Goal: Transaction & Acquisition: Purchase product/service

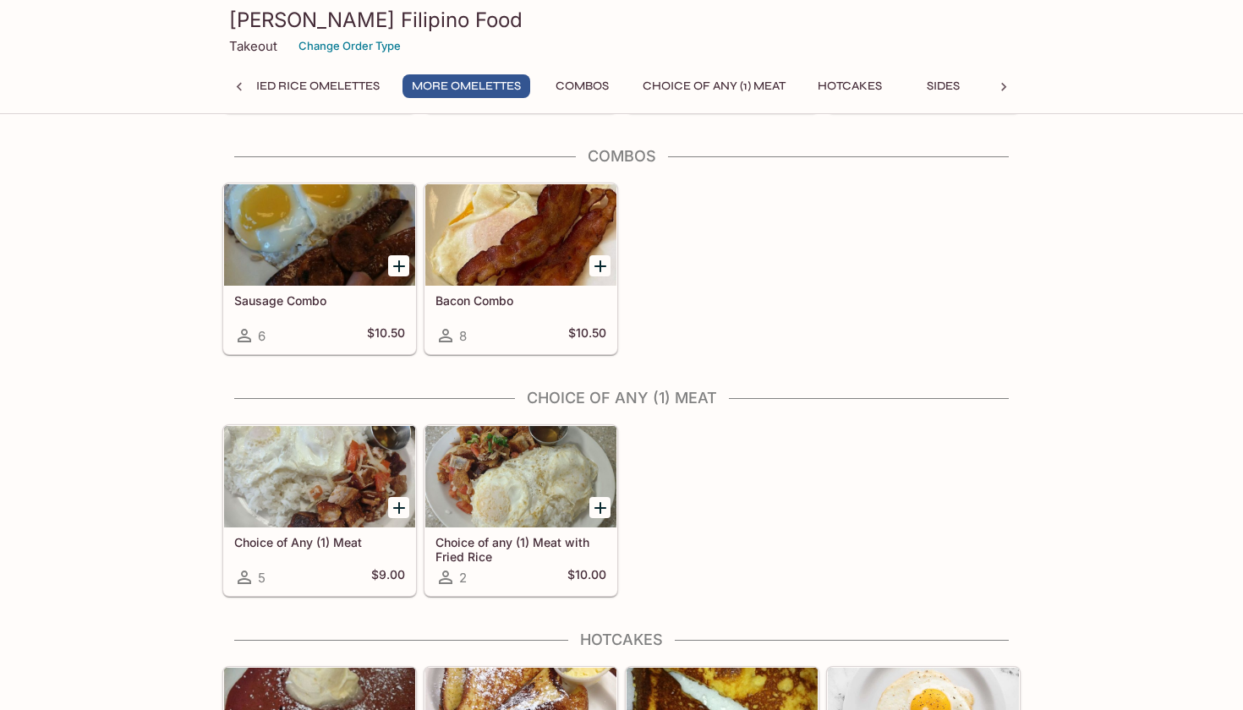
scroll to position [966, 0]
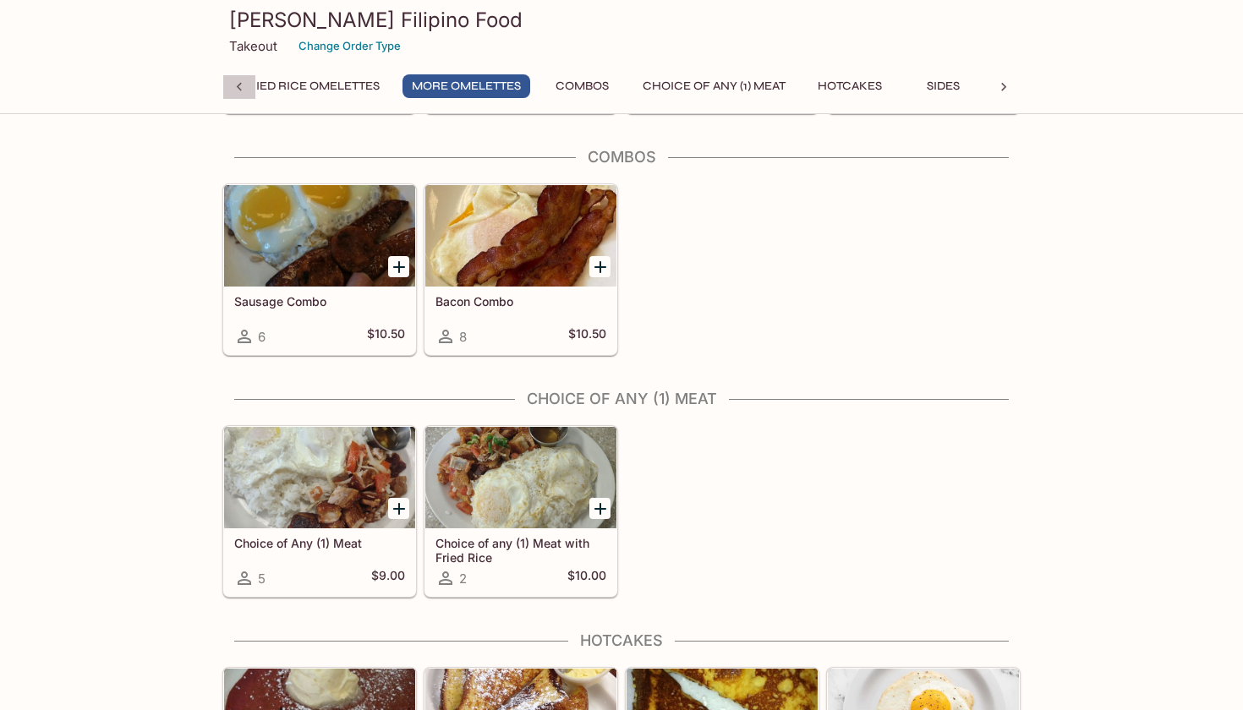
click at [237, 83] on icon at bounding box center [239, 87] width 17 height 17
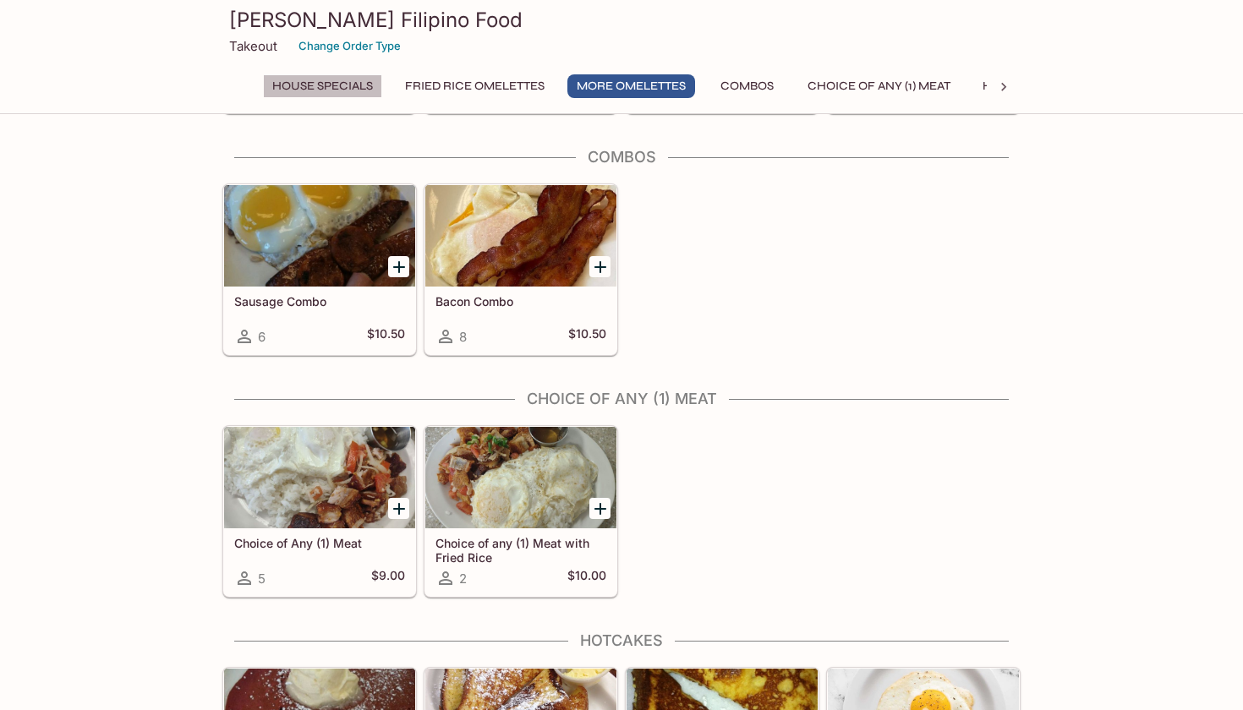
click at [301, 85] on button "House Specials" at bounding box center [322, 86] width 119 height 24
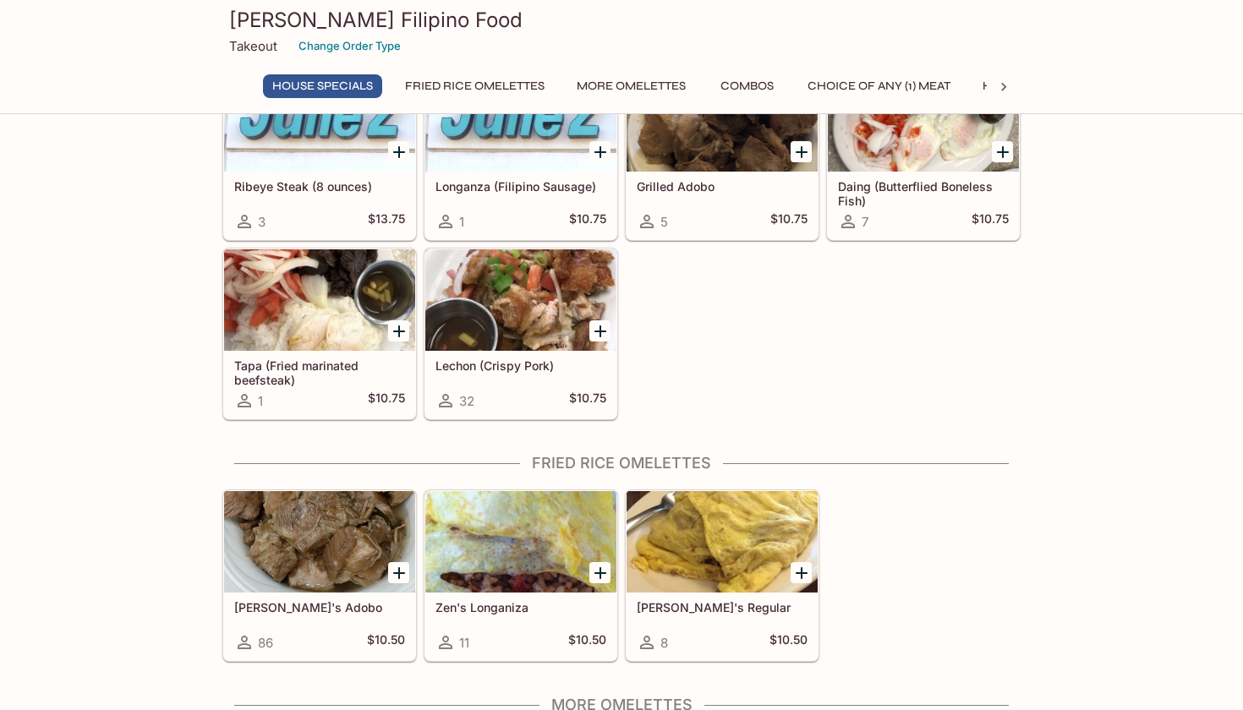
scroll to position [89, 0]
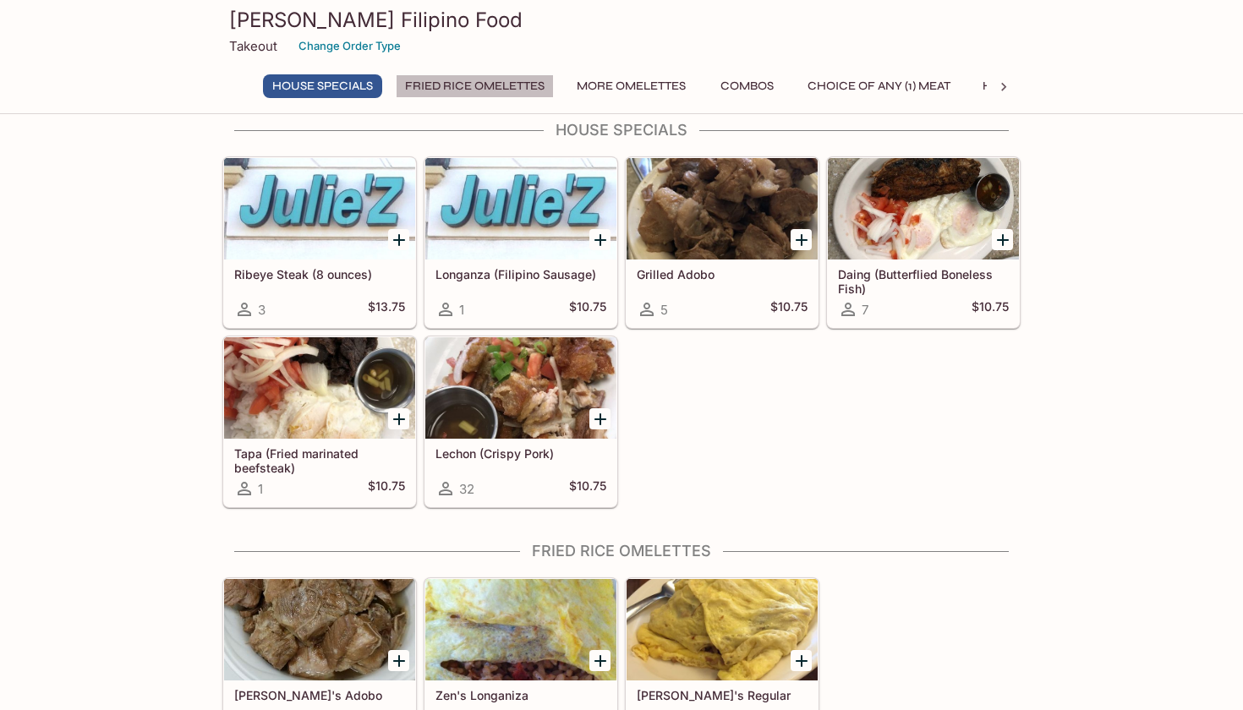
click at [478, 87] on button "Fried Rice Omelettes" at bounding box center [475, 86] width 158 height 24
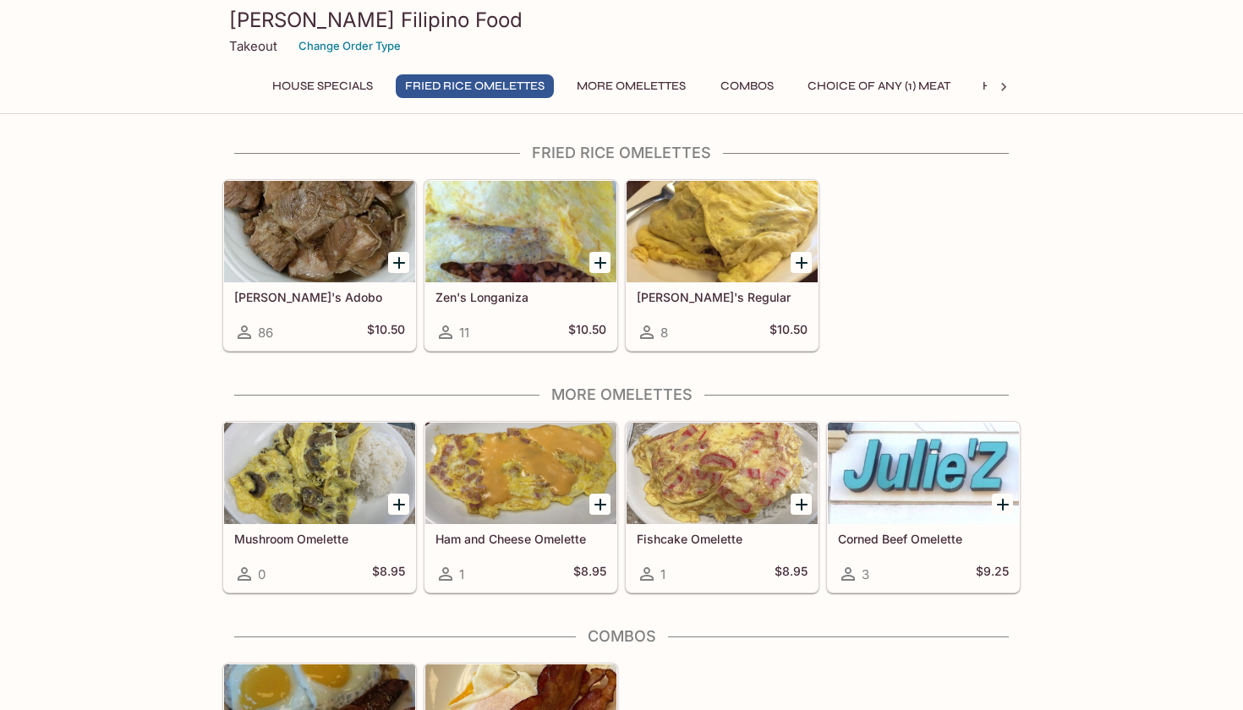
click at [588, 88] on button "More Omelettes" at bounding box center [631, 86] width 128 height 24
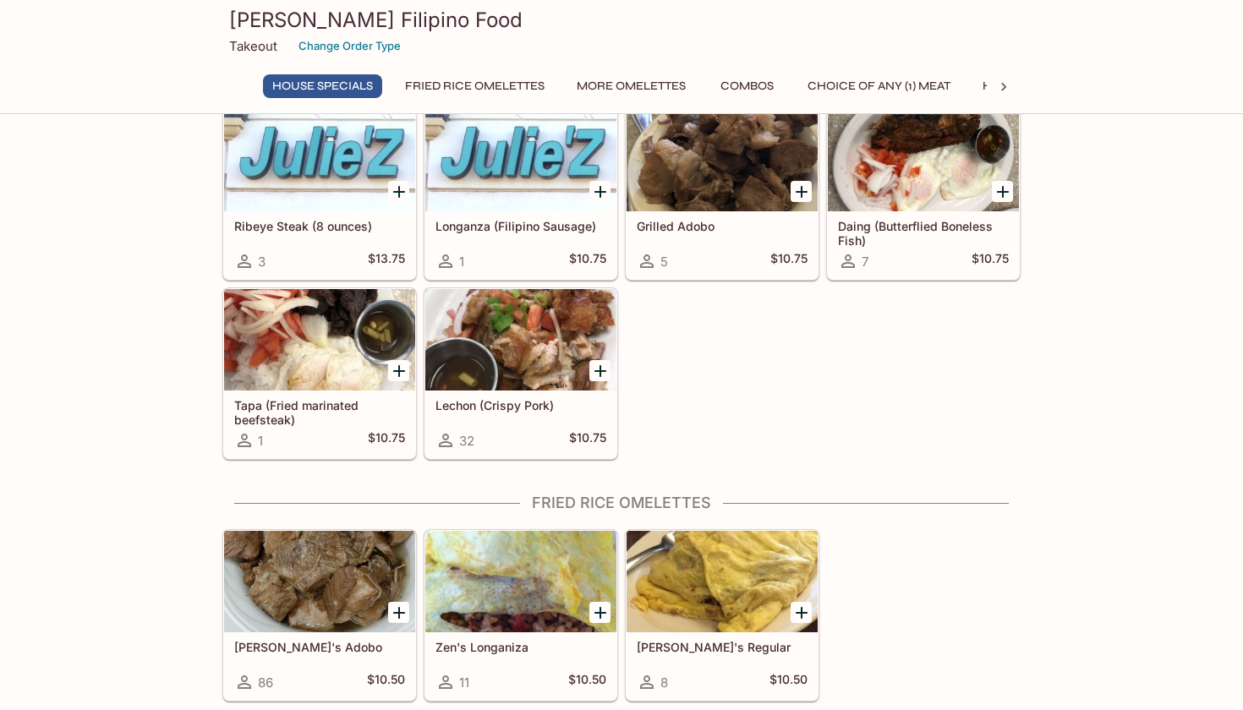
scroll to position [90, 0]
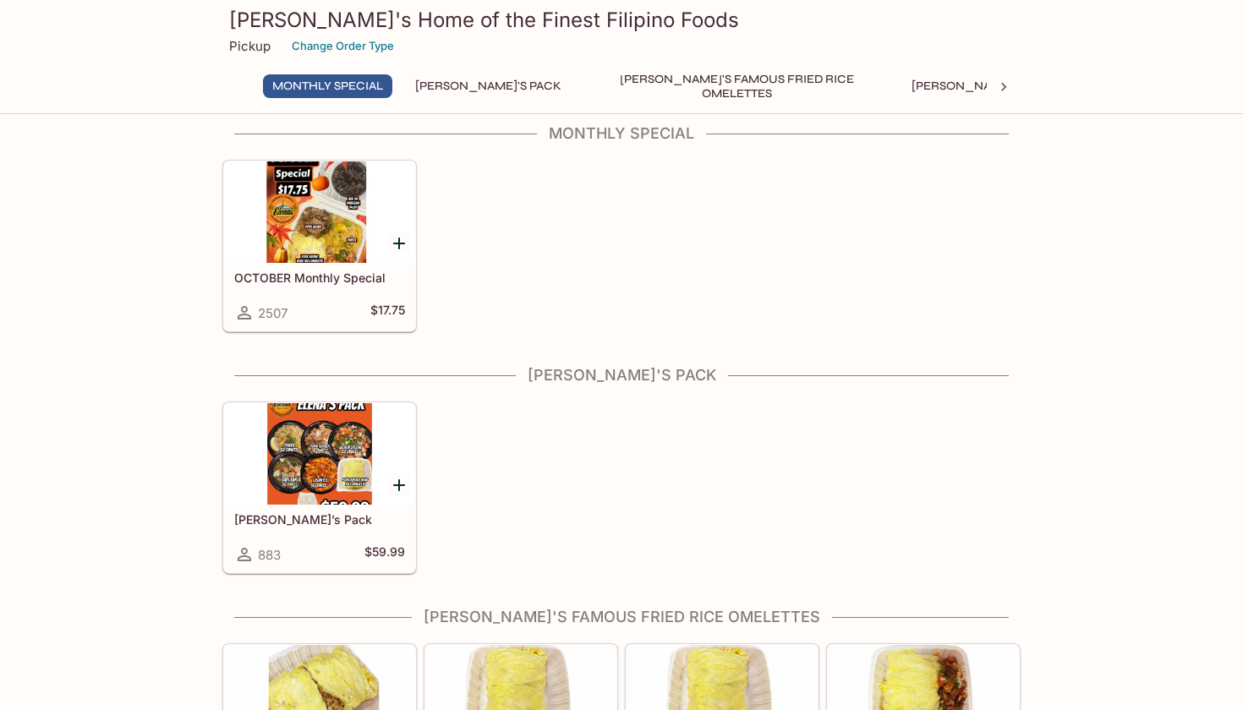
scroll to position [19, 0]
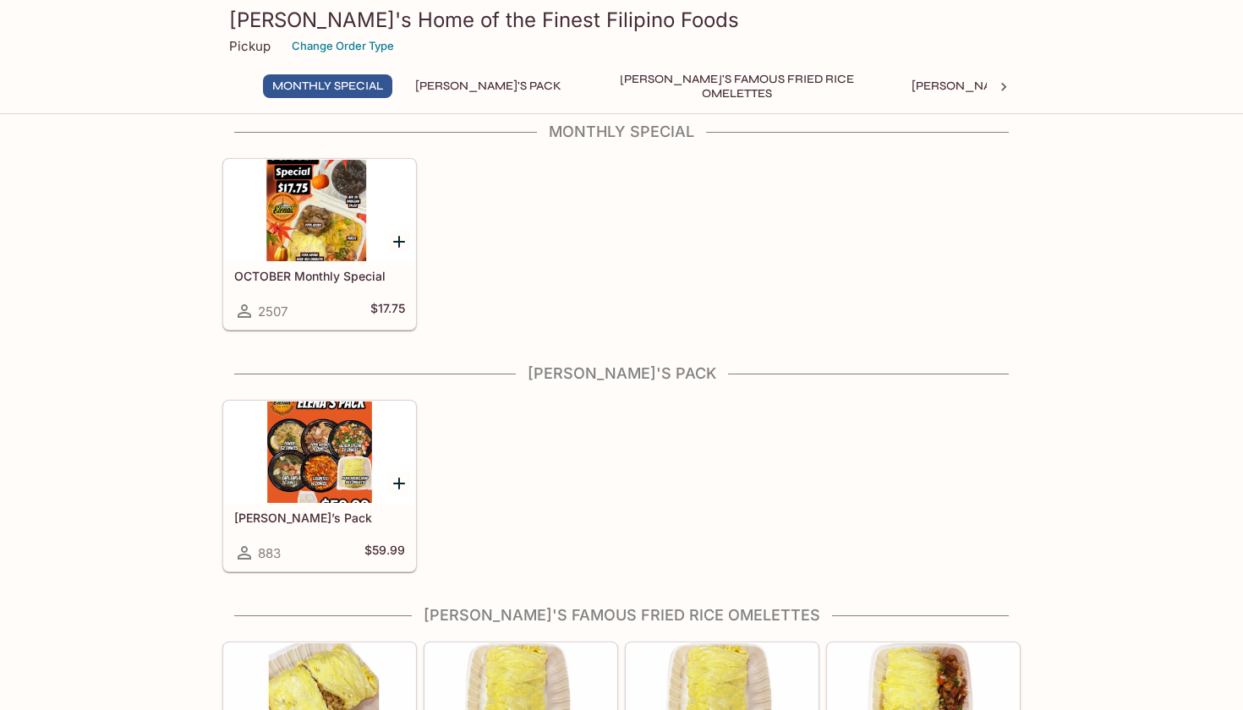
click at [329, 231] on div at bounding box center [319, 210] width 191 height 101
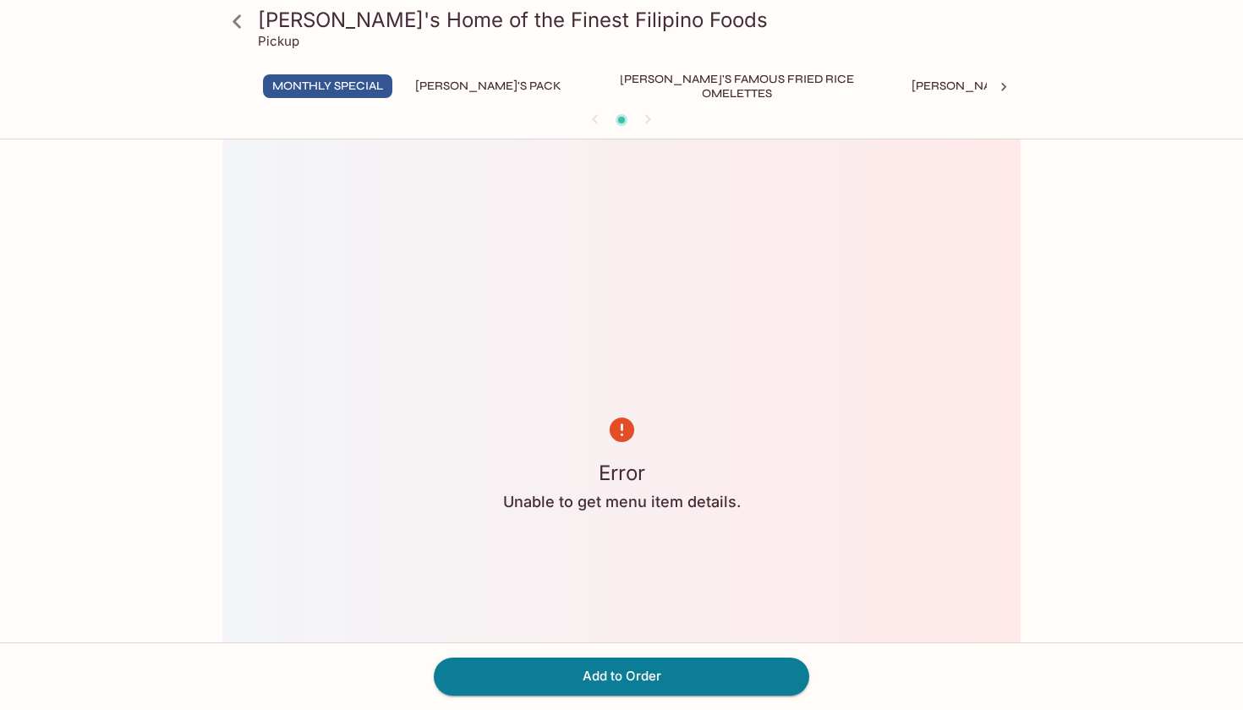
scroll to position [25, 0]
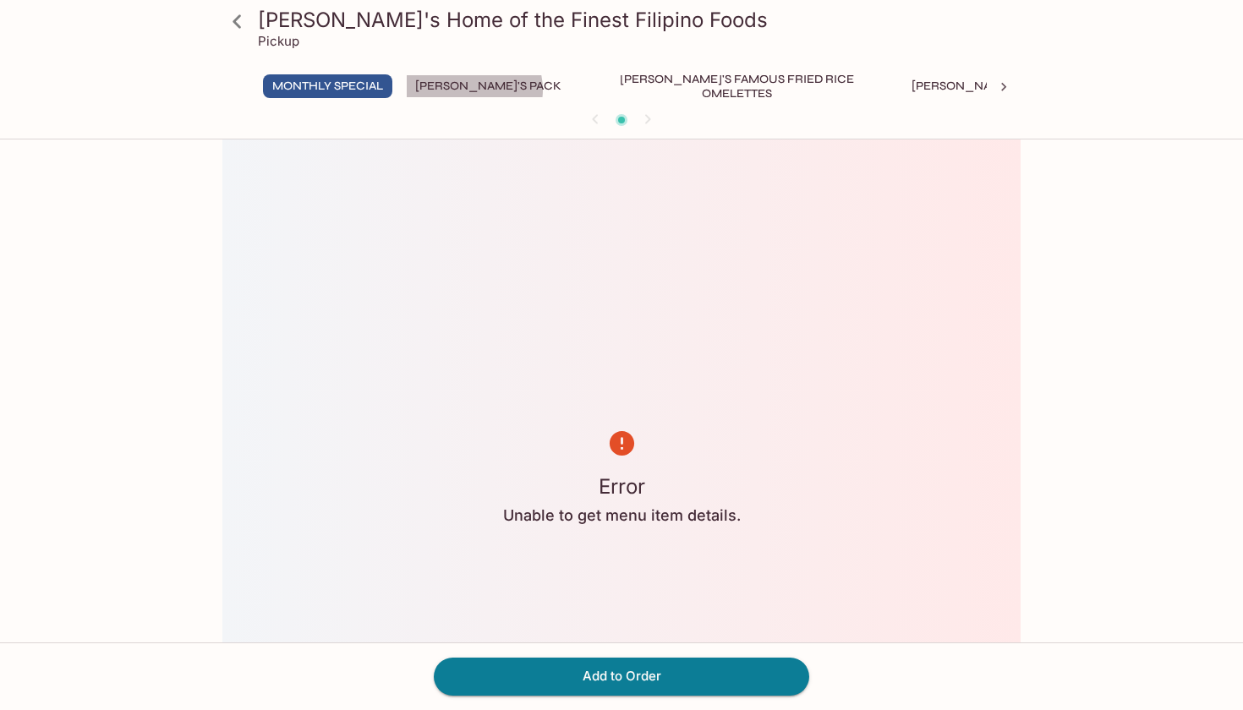
click at [475, 90] on button "[PERSON_NAME]'s Pack" at bounding box center [488, 86] width 165 height 24
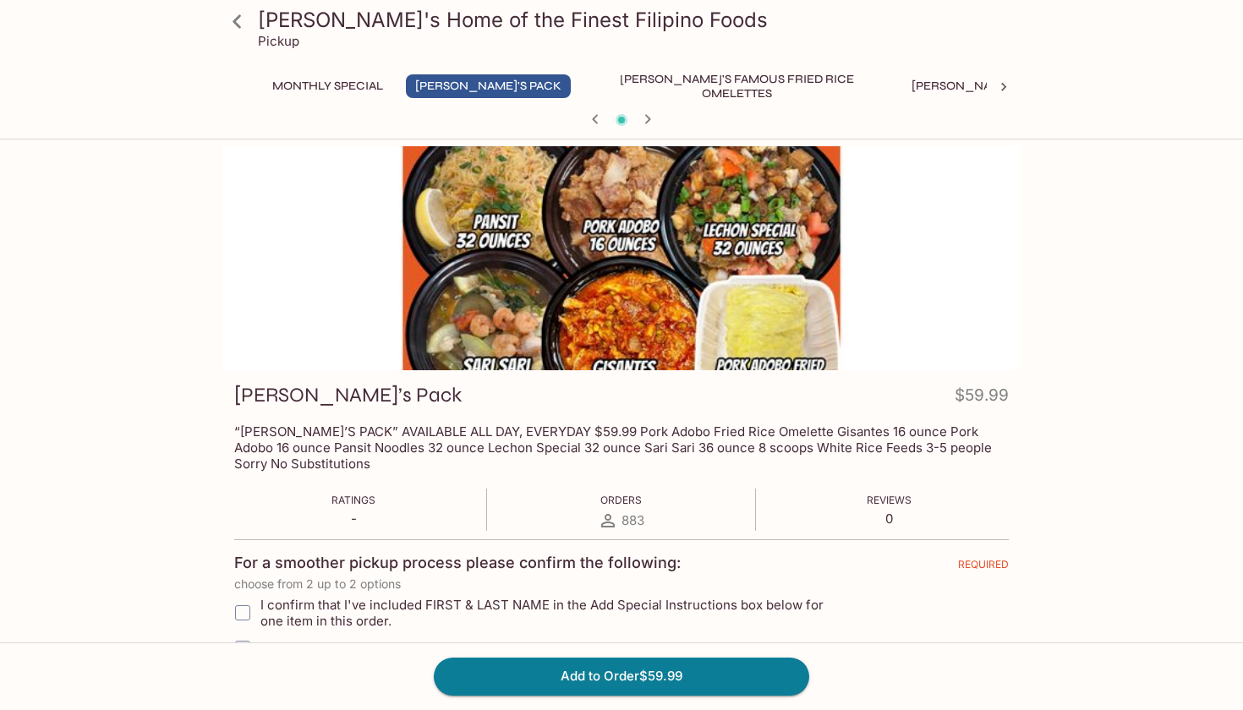
scroll to position [0, 0]
click at [298, 86] on button "Monthly Special" at bounding box center [327, 86] width 129 height 24
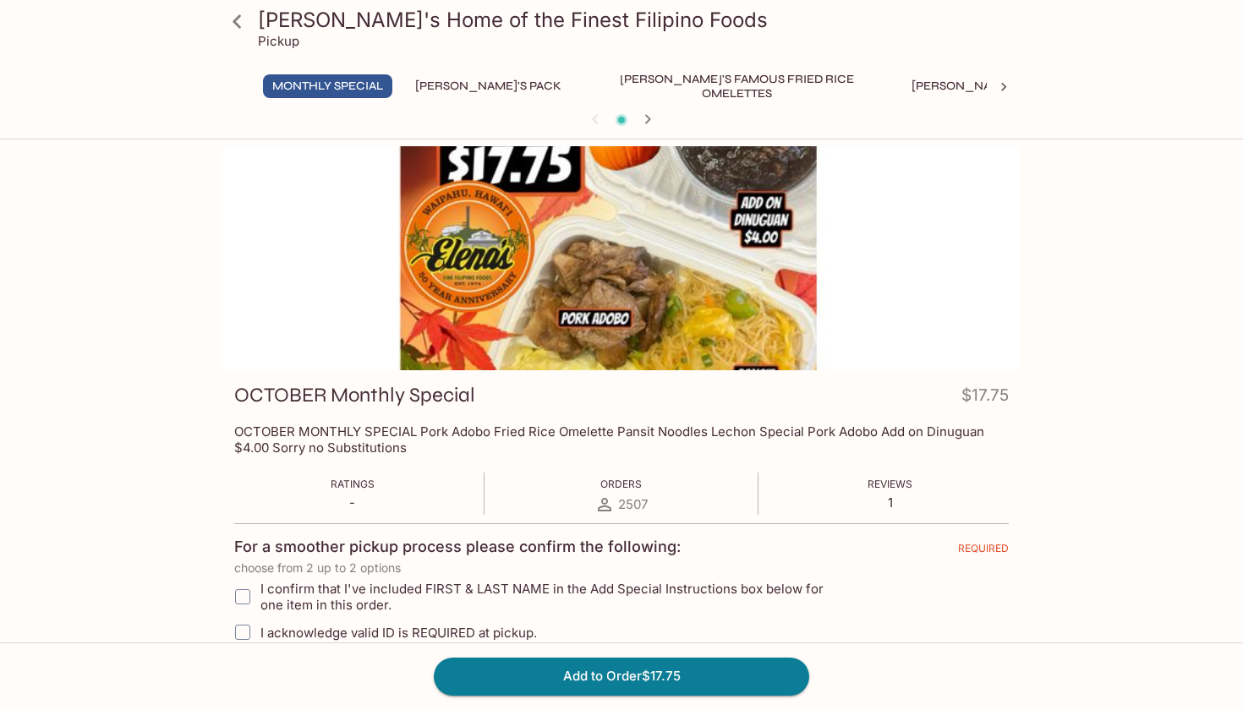
click at [902, 90] on button "[PERSON_NAME]'s Mixed Plates" at bounding box center [1010, 86] width 216 height 24
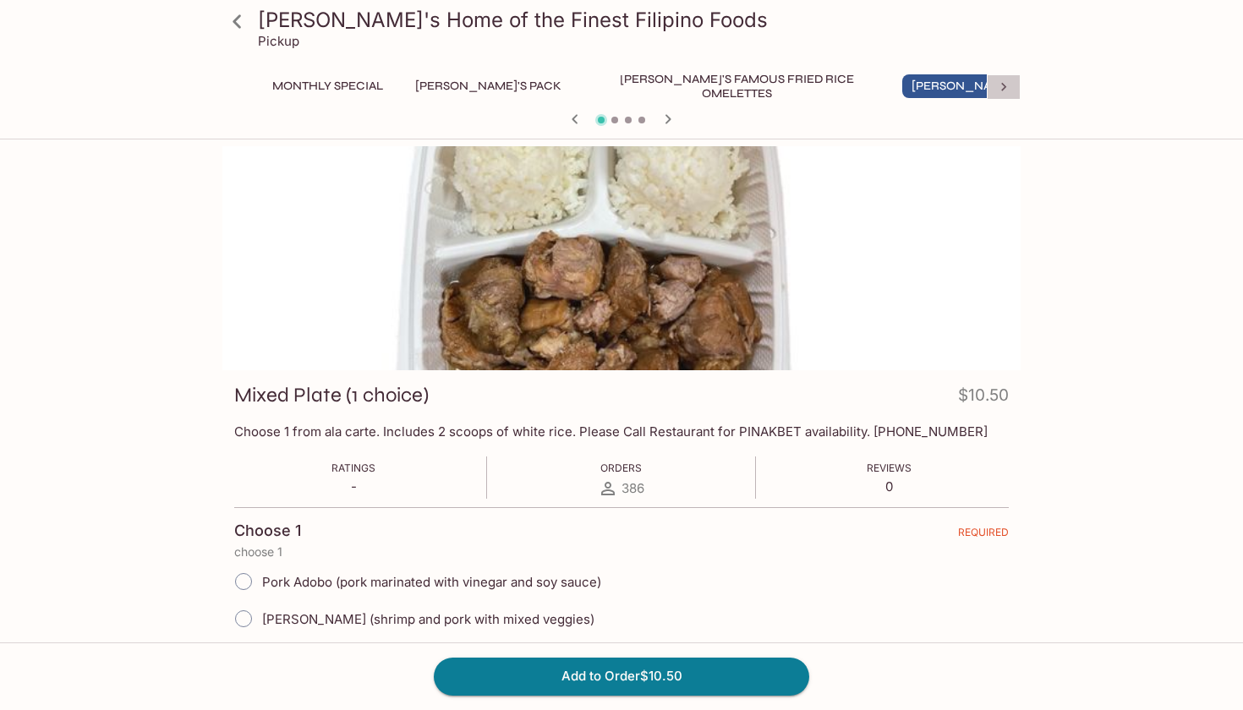
click at [988, 87] on div at bounding box center [1004, 86] width 34 height 25
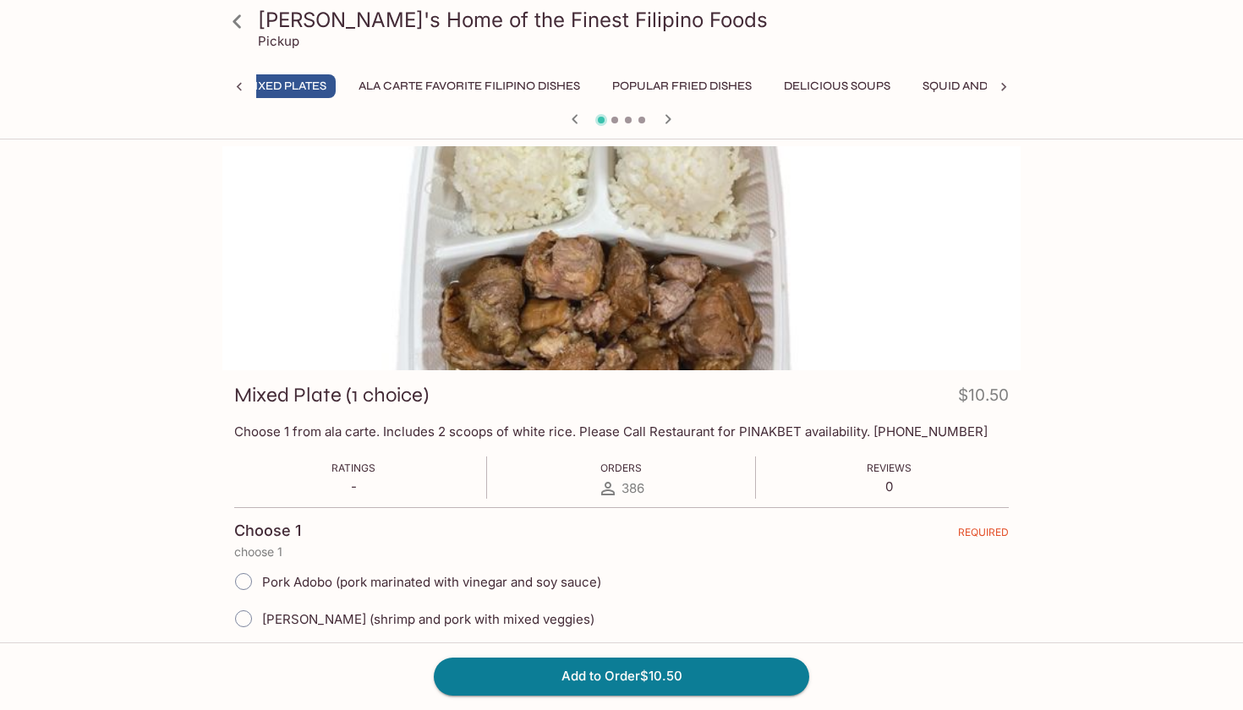
scroll to position [0, 784]
click at [377, 85] on button "Ala Carte Favorite Filipino Dishes" at bounding box center [467, 86] width 240 height 24
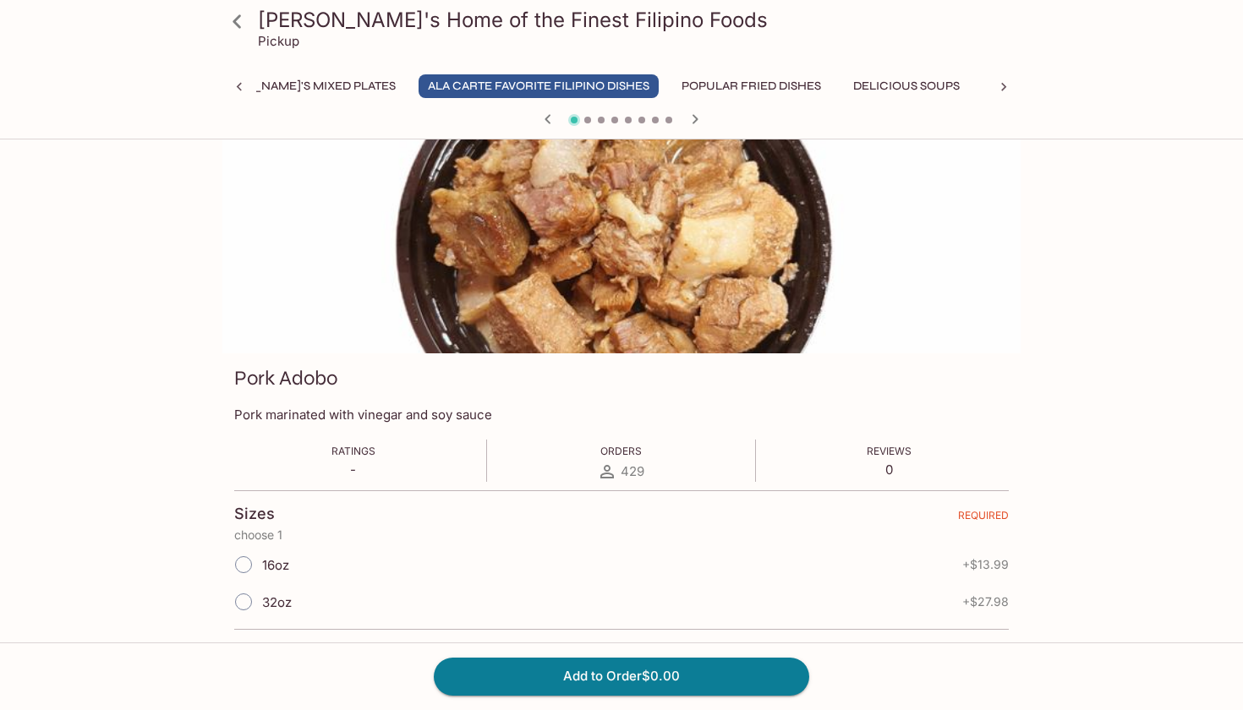
scroll to position [21, 0]
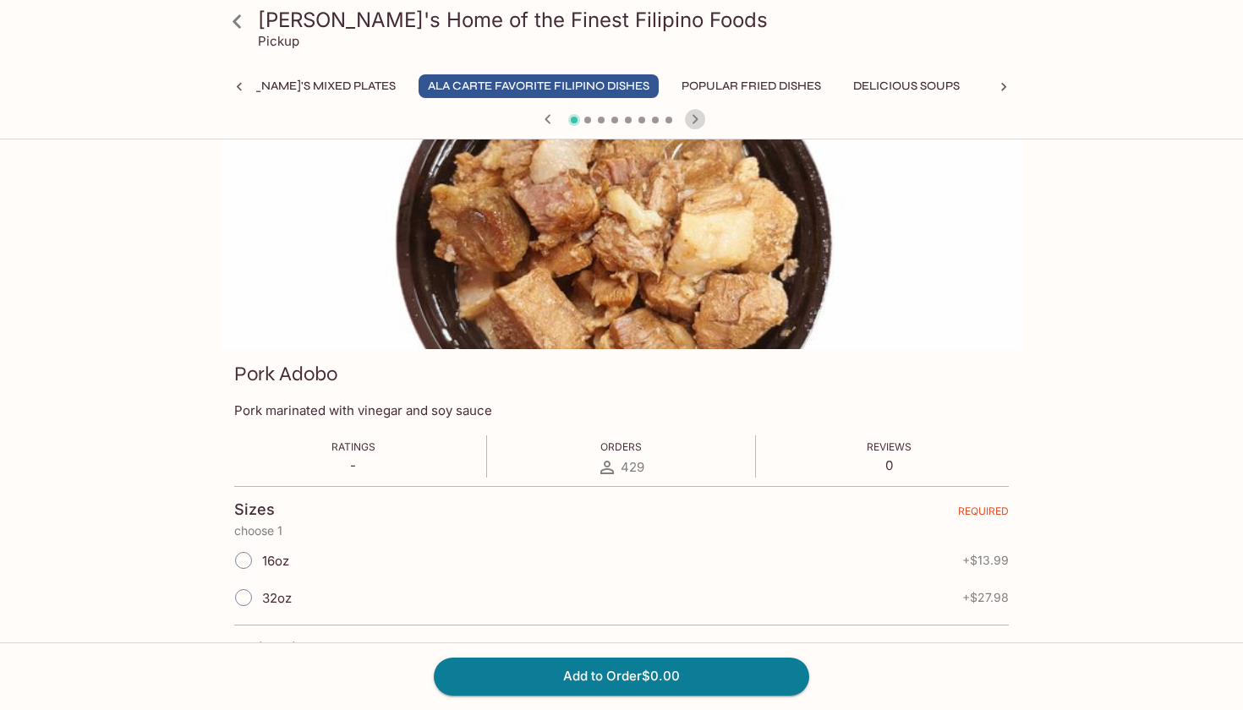
click at [694, 118] on icon "button" at bounding box center [695, 119] width 20 height 20
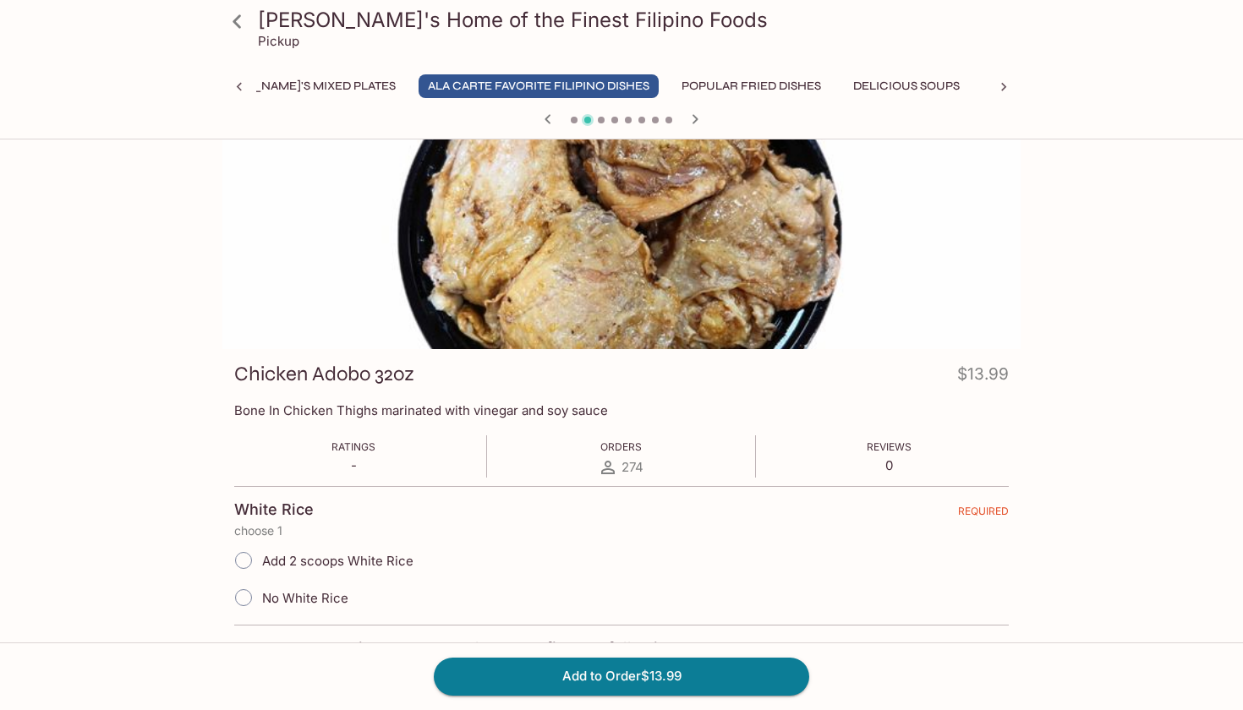
click at [694, 119] on icon "button" at bounding box center [695, 119] width 20 height 20
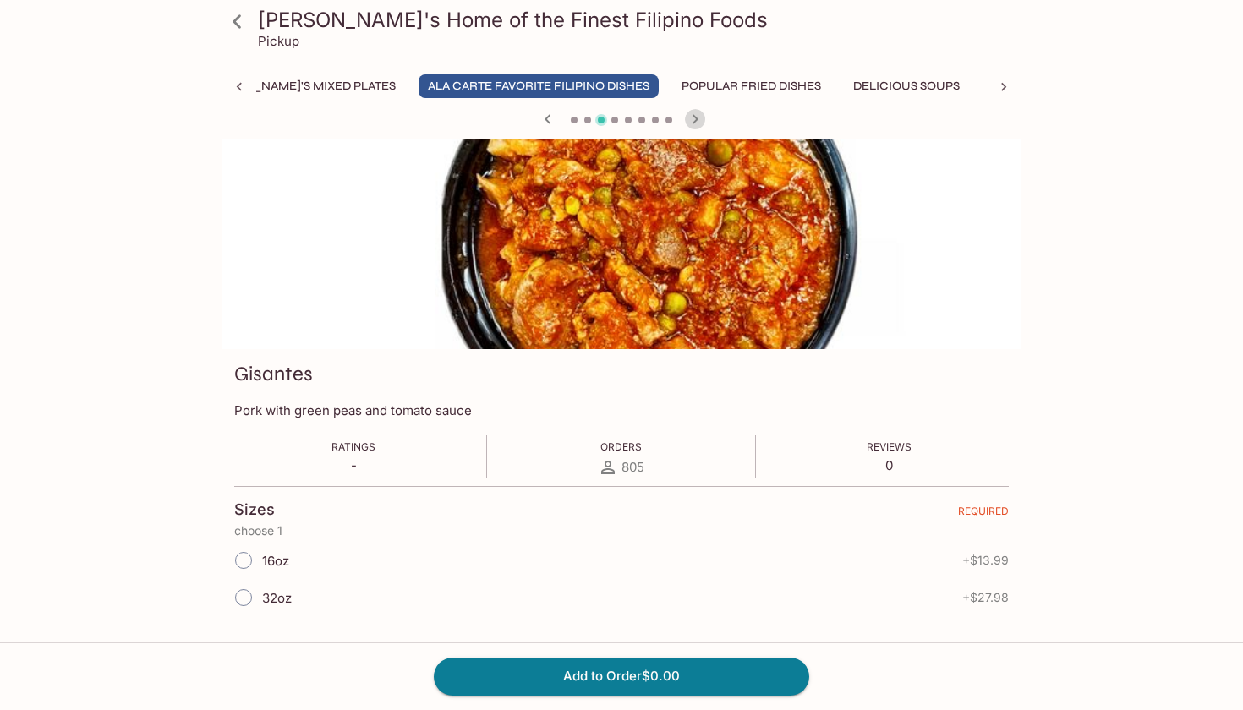
click at [694, 119] on icon "button" at bounding box center [695, 119] width 20 height 20
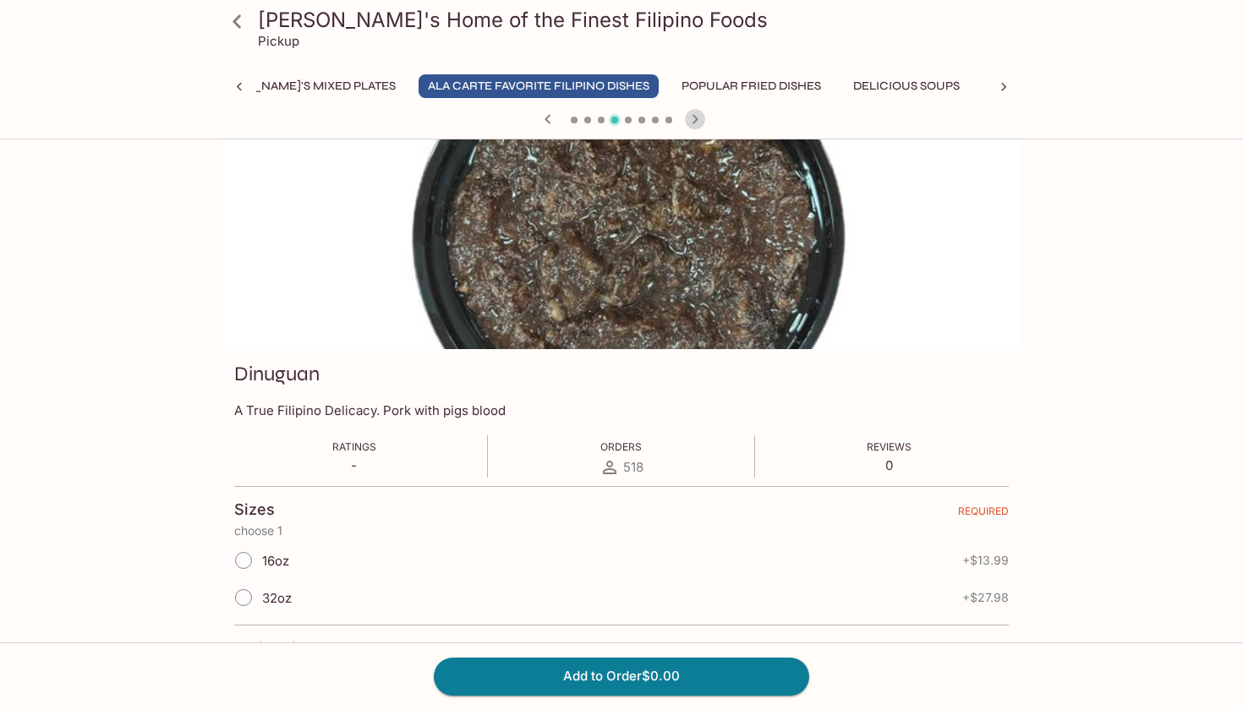
click at [694, 119] on icon "button" at bounding box center [695, 119] width 20 height 20
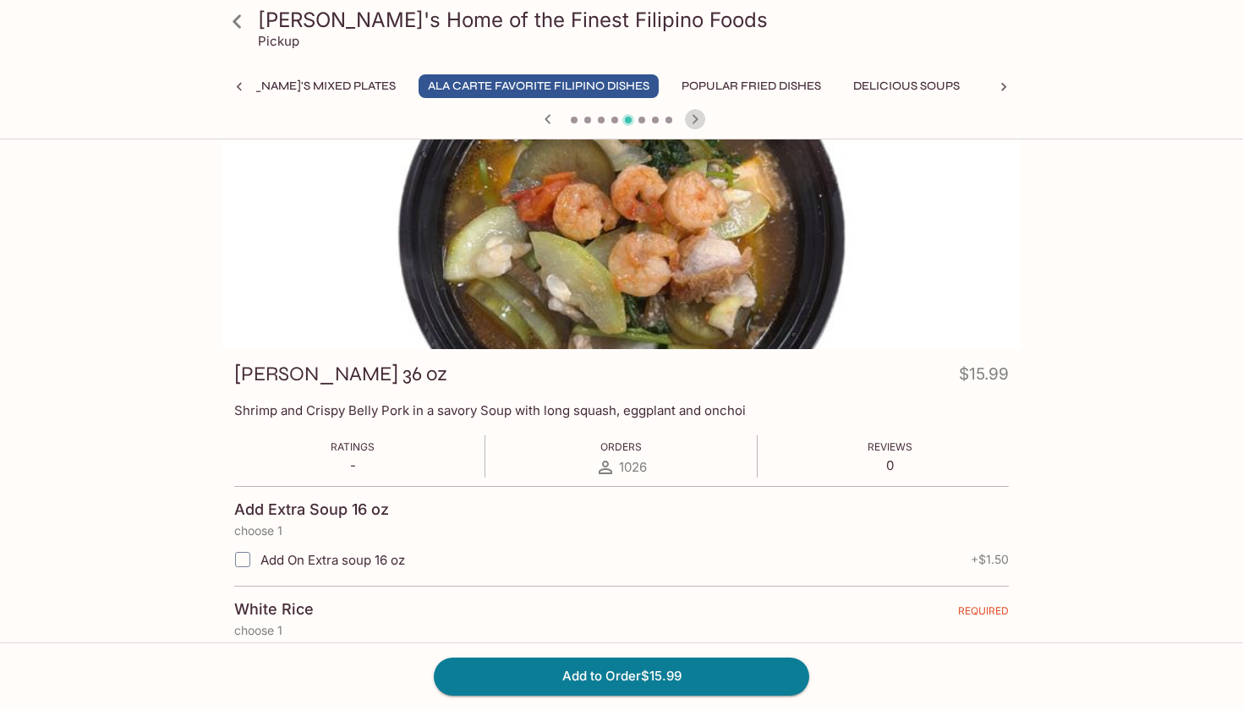
click at [694, 119] on icon "button" at bounding box center [695, 119] width 20 height 20
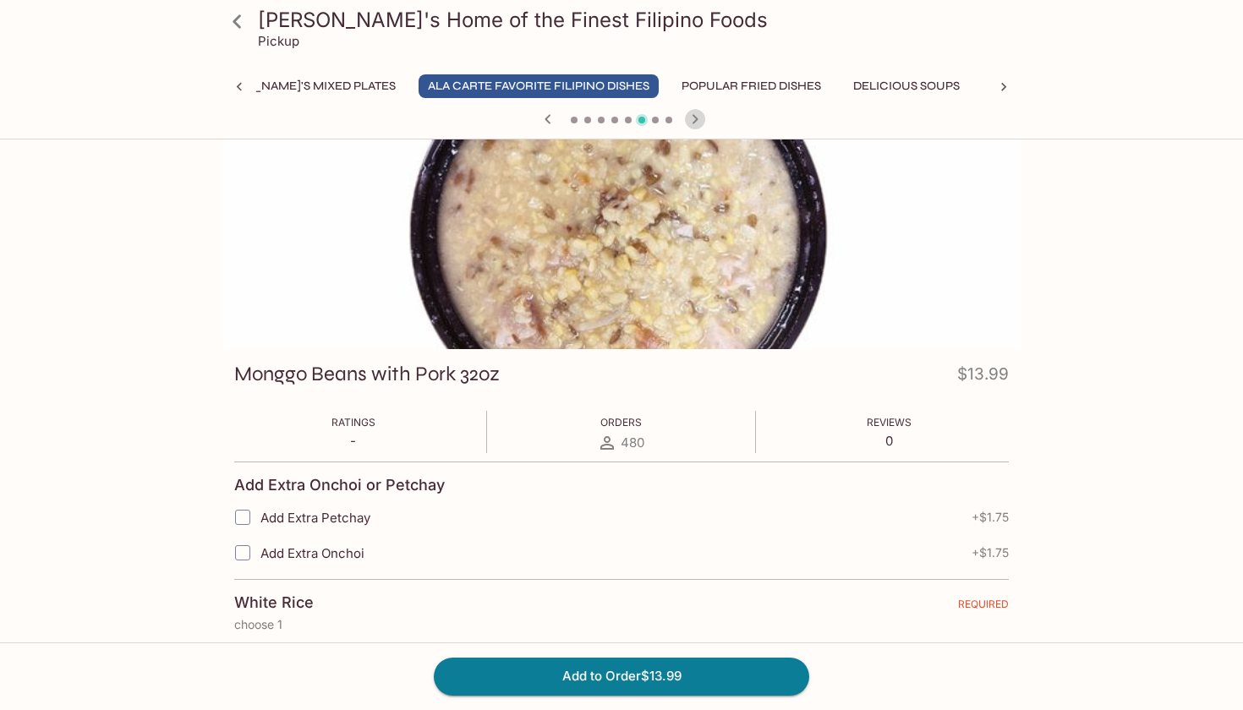
click at [694, 119] on icon "button" at bounding box center [695, 119] width 20 height 20
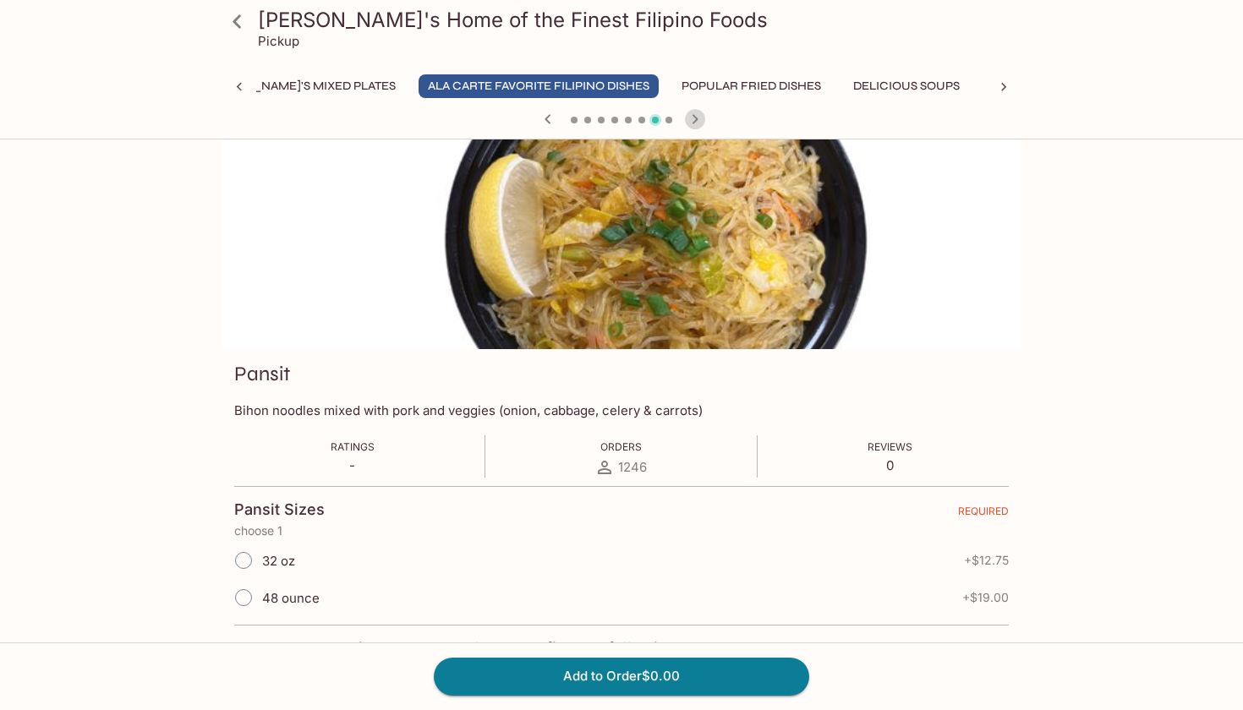
click at [694, 119] on icon "button" at bounding box center [695, 119] width 20 height 20
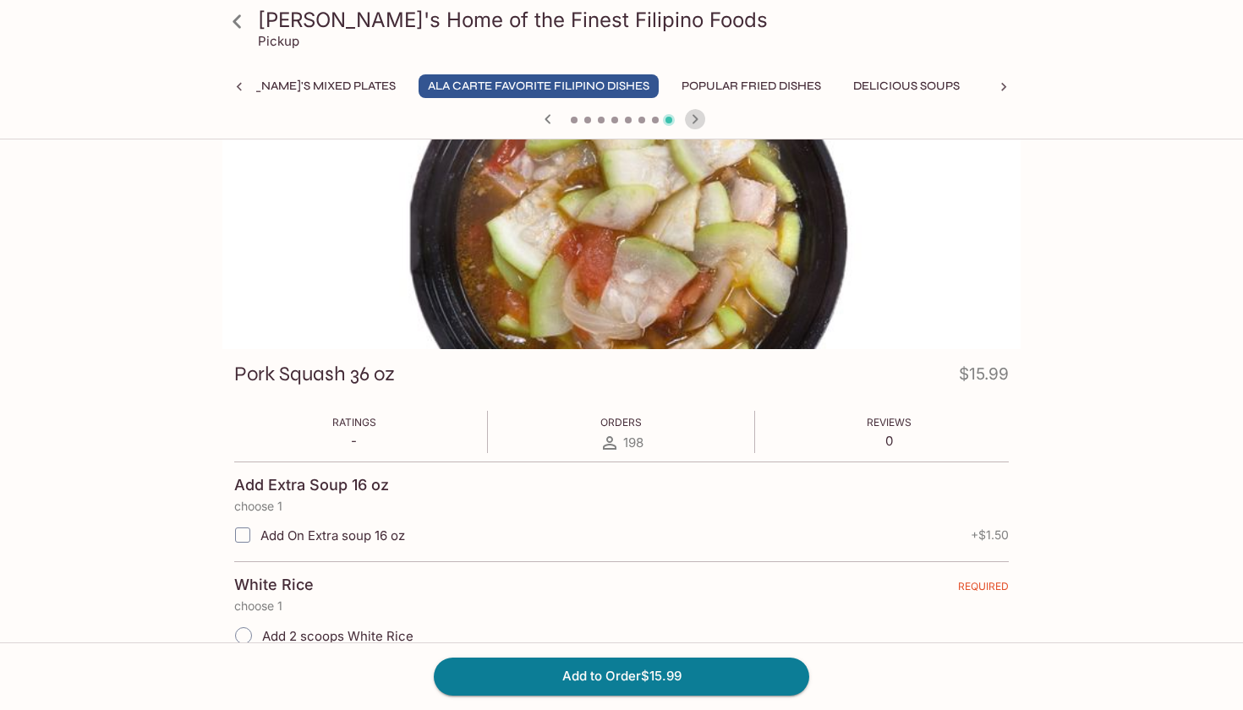
click at [694, 119] on icon "button" at bounding box center [695, 119] width 20 height 20
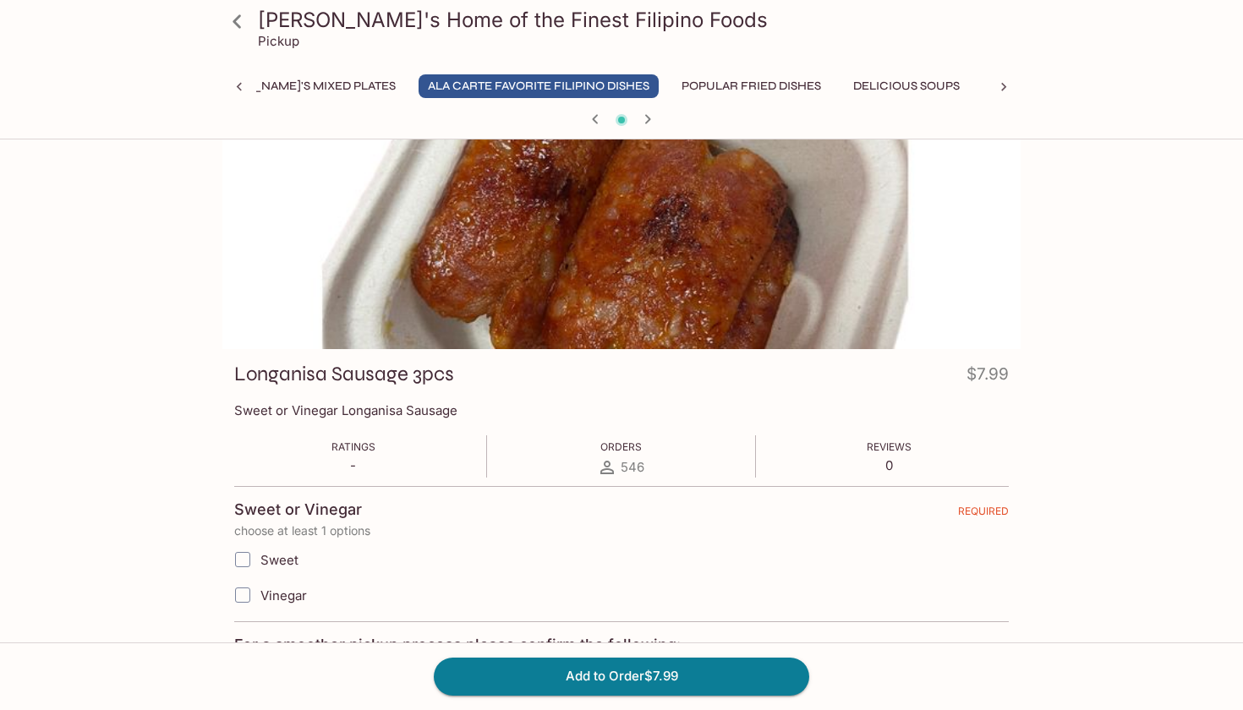
click at [694, 119] on div at bounding box center [622, 120] width 812 height 25
click at [596, 118] on icon "button" at bounding box center [595, 119] width 20 height 20
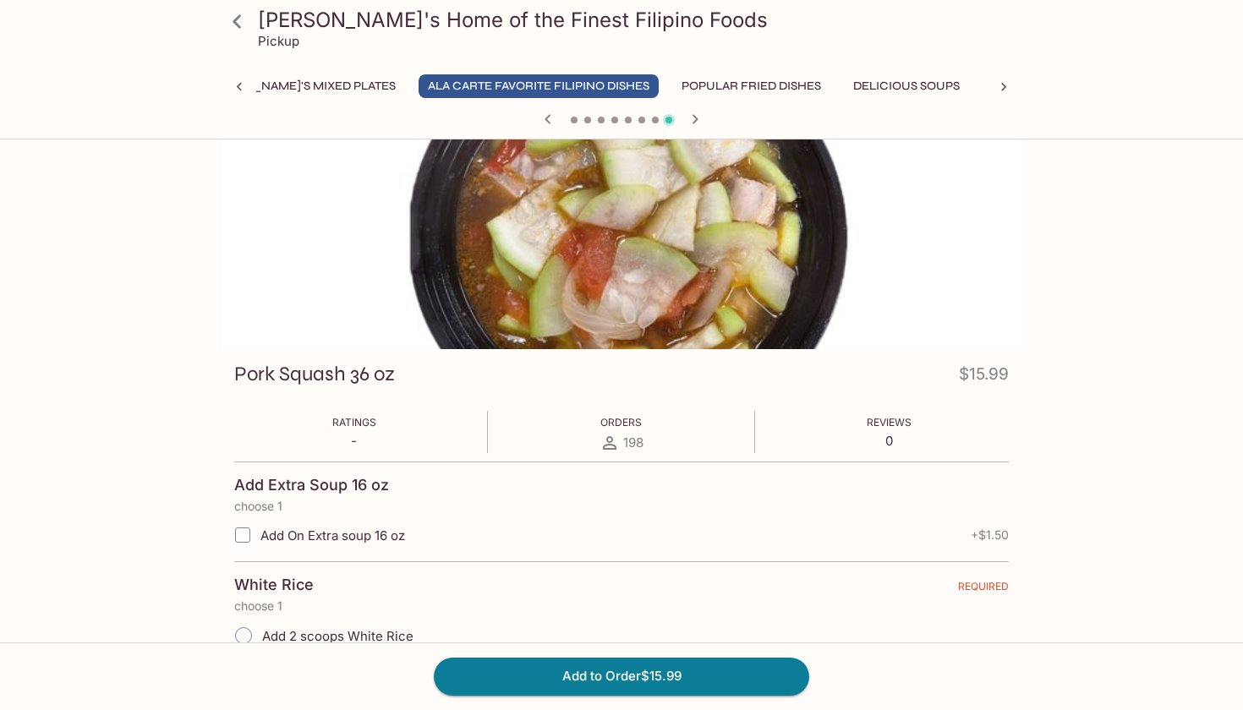
click at [596, 118] on div at bounding box center [622, 120] width 812 height 25
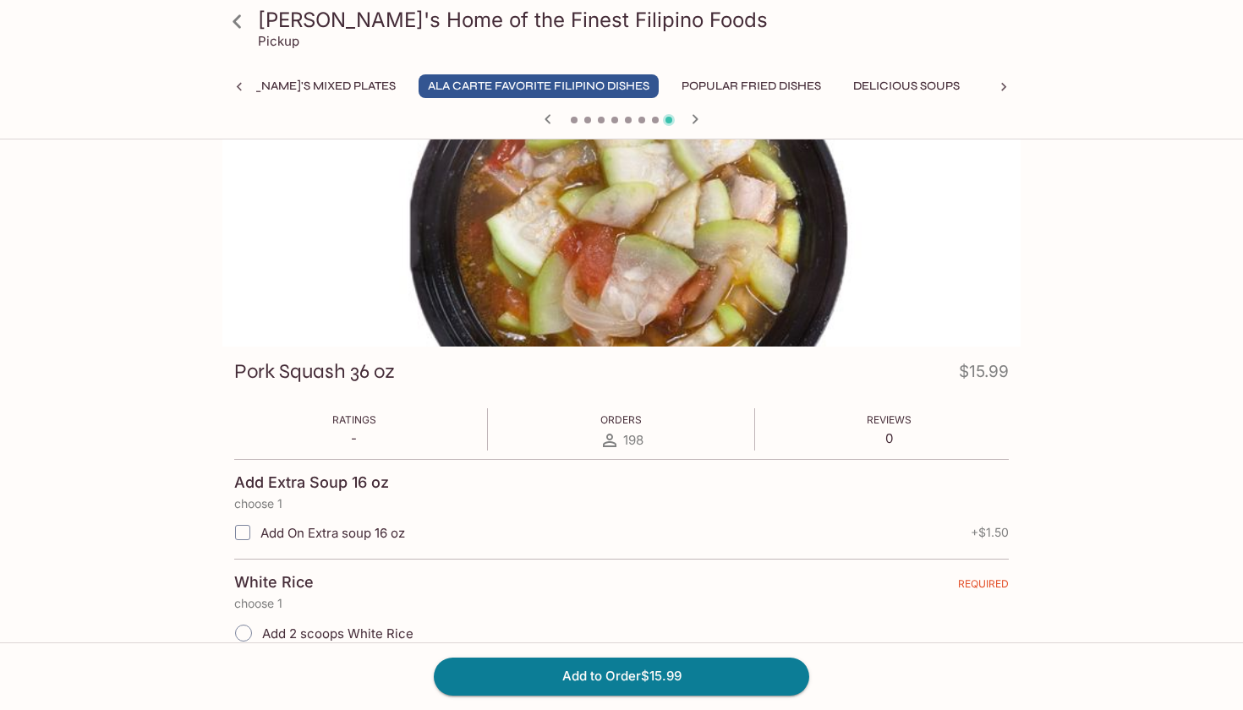
scroll to position [25, 0]
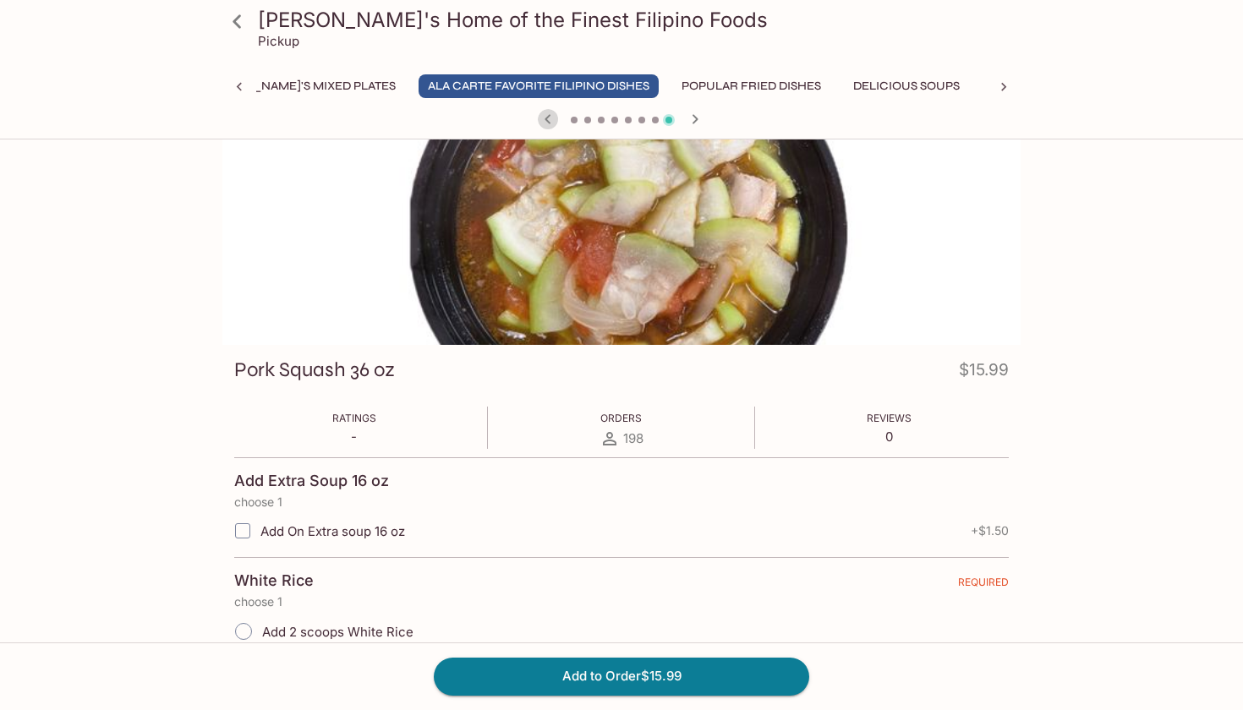
click at [545, 118] on icon "button" at bounding box center [548, 119] width 20 height 20
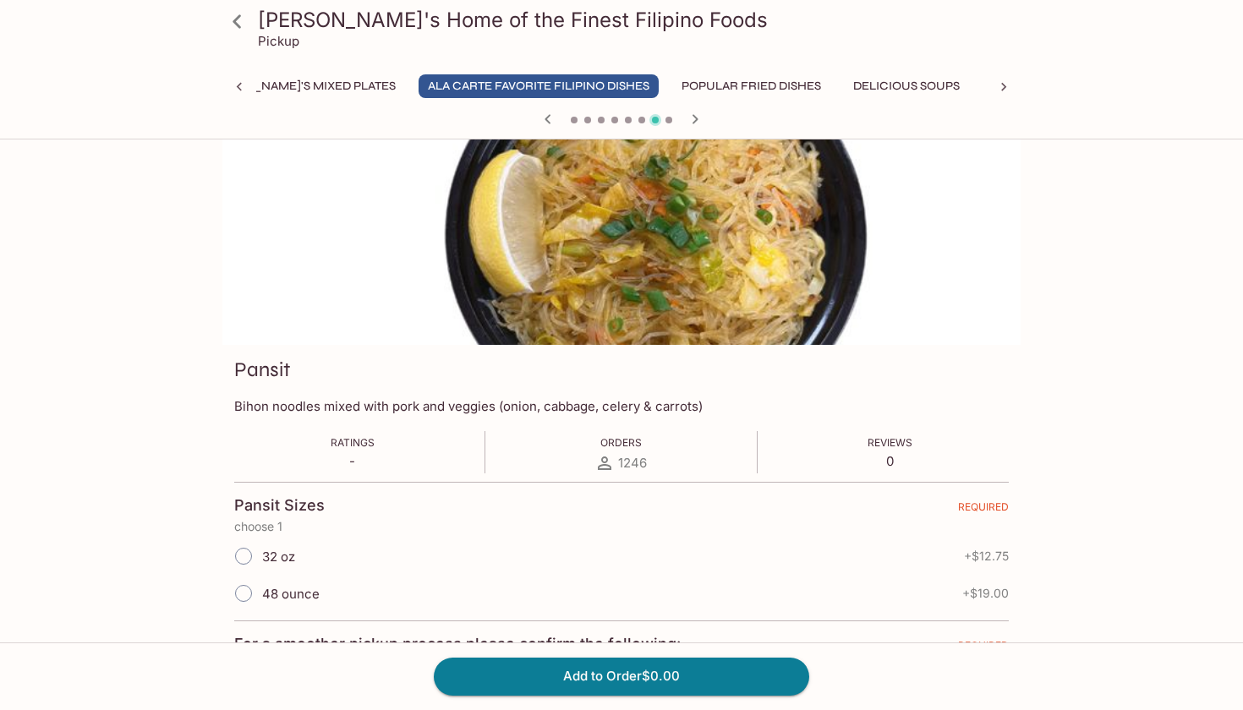
scroll to position [25, 0]
